Goal: Task Accomplishment & Management: Use online tool/utility

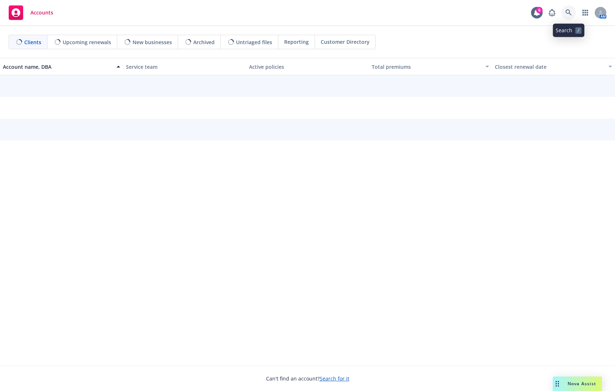
click at [566, 11] on icon at bounding box center [568, 12] width 6 height 6
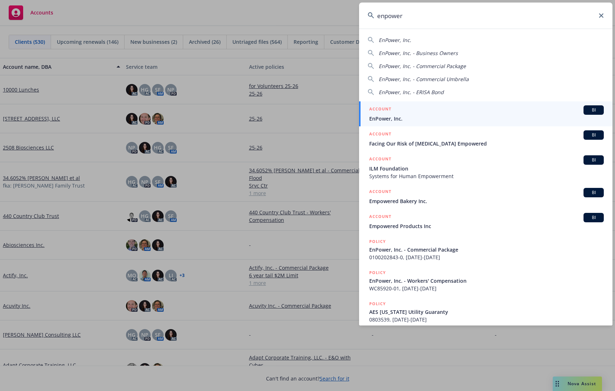
type input "enpower"
click at [427, 107] on div "ACCOUNT BI" at bounding box center [486, 109] width 234 height 9
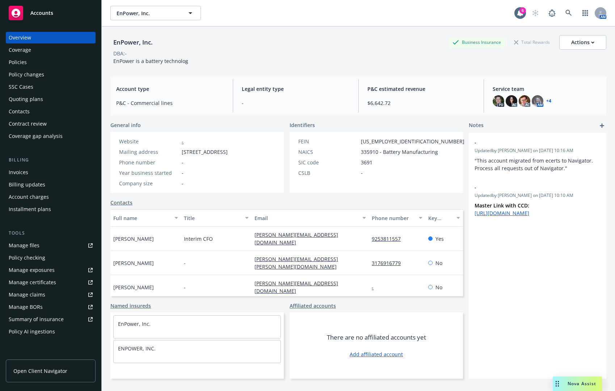
click at [67, 62] on div "Policies" at bounding box center [51, 62] width 84 height 12
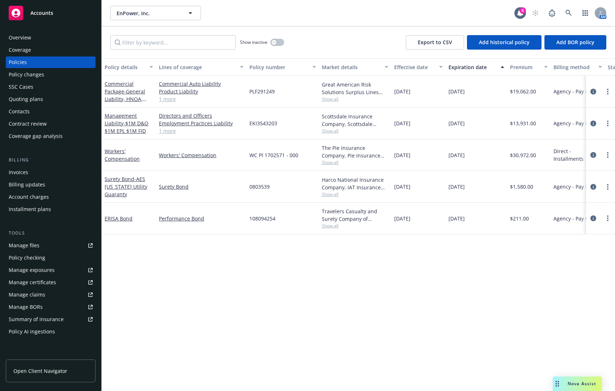
click at [56, 116] on div "Contacts" at bounding box center [51, 112] width 84 height 12
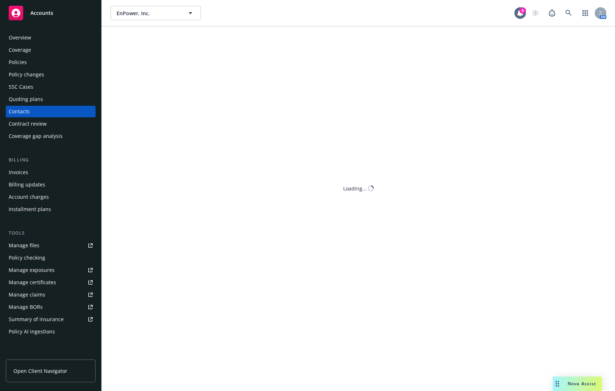
click at [55, 98] on div "Quoting plans" at bounding box center [51, 99] width 84 height 12
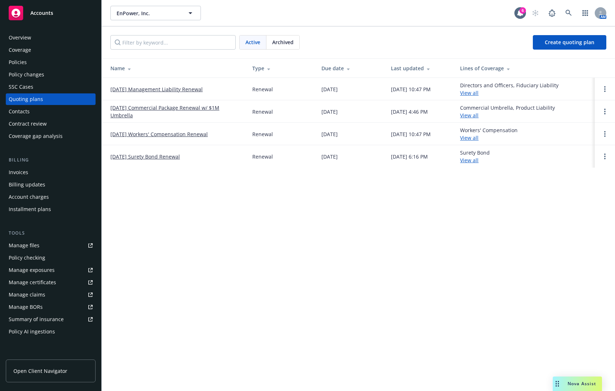
click at [190, 109] on link "[DATE] Commercial Package Renewal w/ $1M Umbrella" at bounding box center [175, 111] width 130 height 15
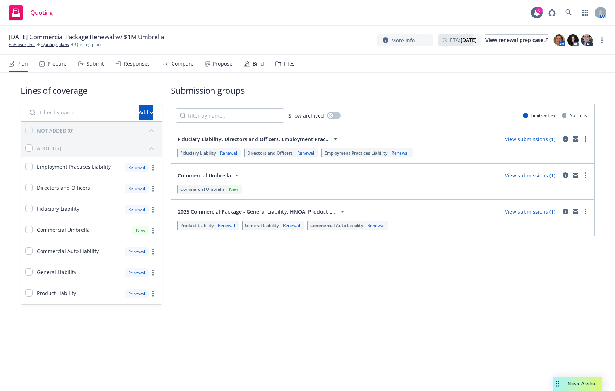
click at [213, 65] on div "Propose" at bounding box center [223, 64] width 20 height 6
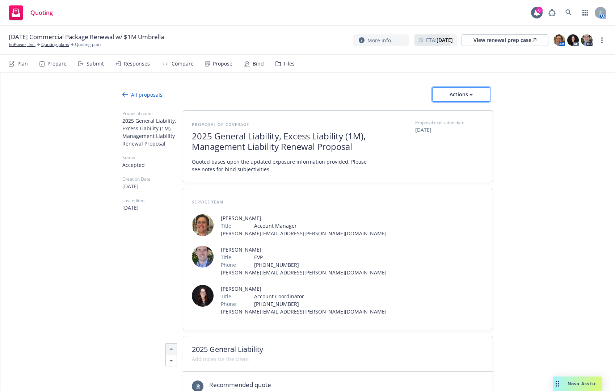
click at [457, 97] on div "Actions" at bounding box center [461, 95] width 34 height 14
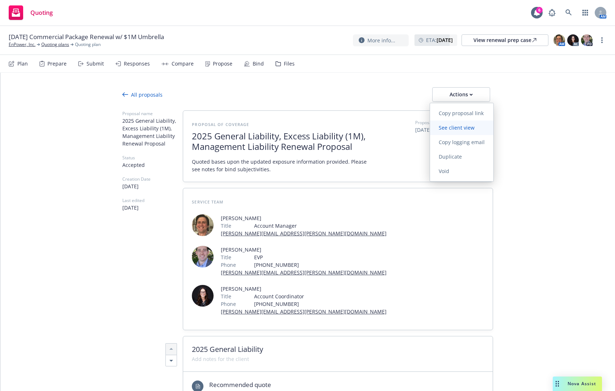
click at [458, 126] on span "See client view" at bounding box center [456, 127] width 53 height 7
type textarea "x"
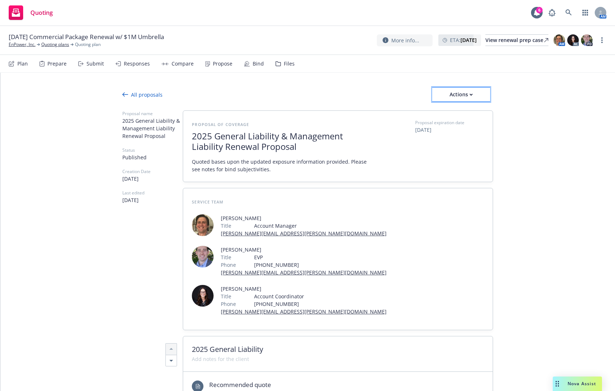
click at [454, 96] on div "Actions" at bounding box center [461, 95] width 58 height 14
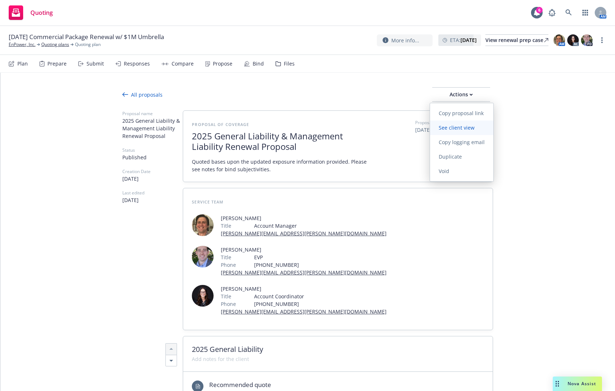
click at [458, 126] on span "See client view" at bounding box center [456, 127] width 53 height 7
type textarea "x"
